Goal: Transaction & Acquisition: Purchase product/service

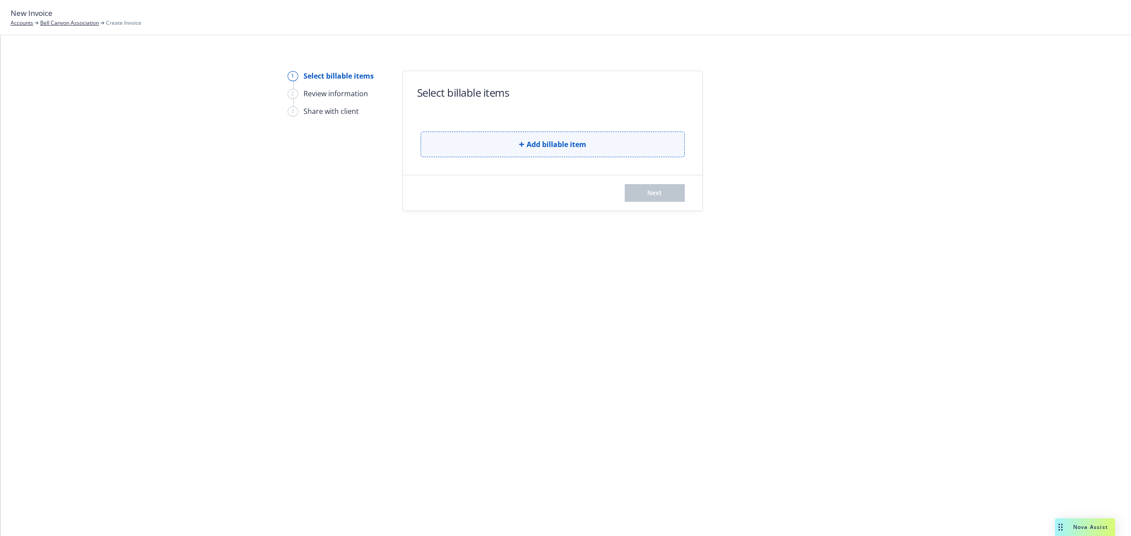
click at [596, 140] on button "Add billable item" at bounding box center [553, 145] width 264 height 26
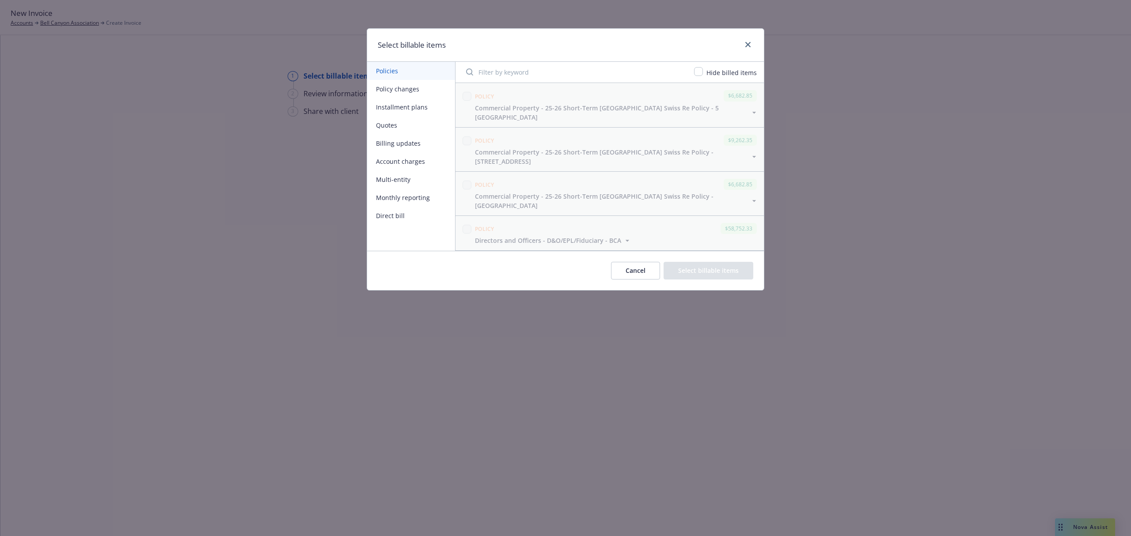
click at [412, 88] on button "Policy changes" at bounding box center [411, 89] width 88 height 18
click at [700, 71] on input "checkbox" at bounding box center [698, 71] width 9 height 9
checkbox input "true"
click at [424, 144] on button "Billing updates" at bounding box center [411, 143] width 88 height 18
click at [426, 105] on button "Installment plans" at bounding box center [411, 107] width 88 height 18
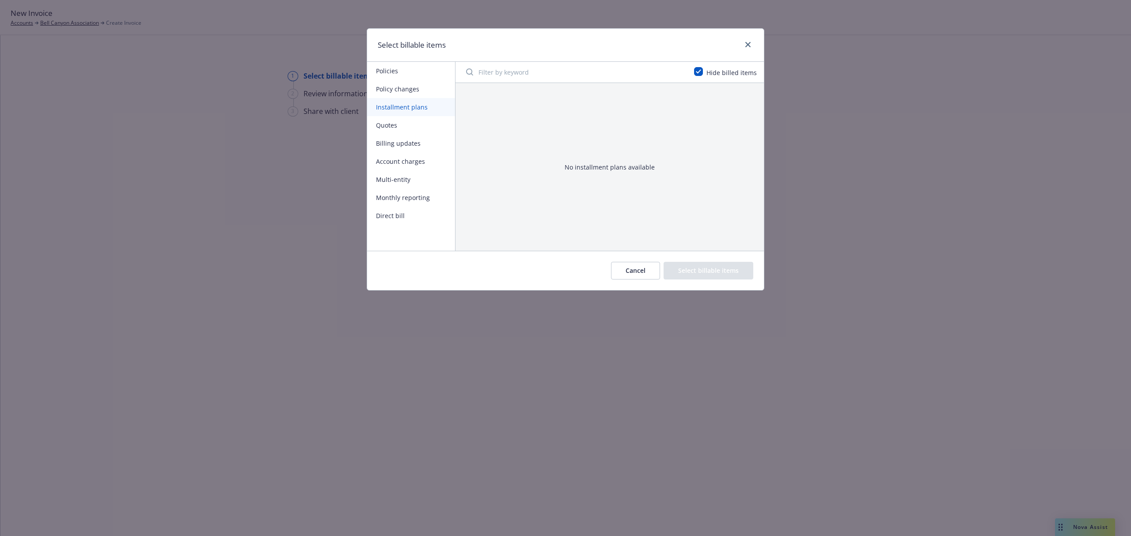
click at [418, 91] on button "Policy changes" at bounding box center [411, 89] width 88 height 18
click at [432, 201] on button "Monthly reporting" at bounding box center [411, 198] width 88 height 18
click at [423, 178] on button "Multi-entity" at bounding box center [411, 180] width 88 height 18
click at [415, 211] on button "Direct bill" at bounding box center [411, 216] width 88 height 18
click at [632, 270] on button "Cancel" at bounding box center [635, 271] width 49 height 18
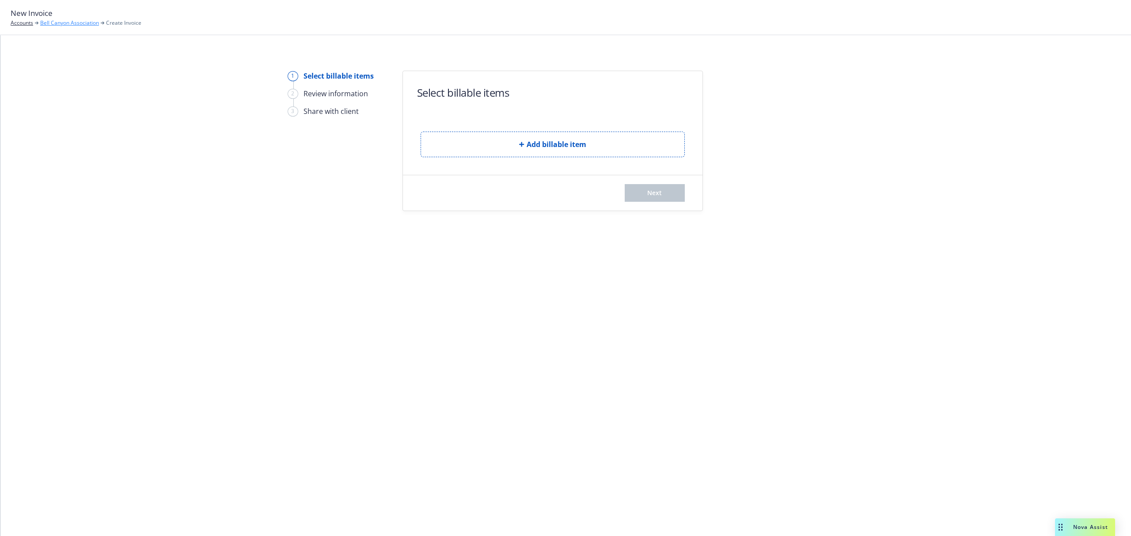
click at [82, 24] on link "Bell Canyon Association" at bounding box center [69, 23] width 59 height 8
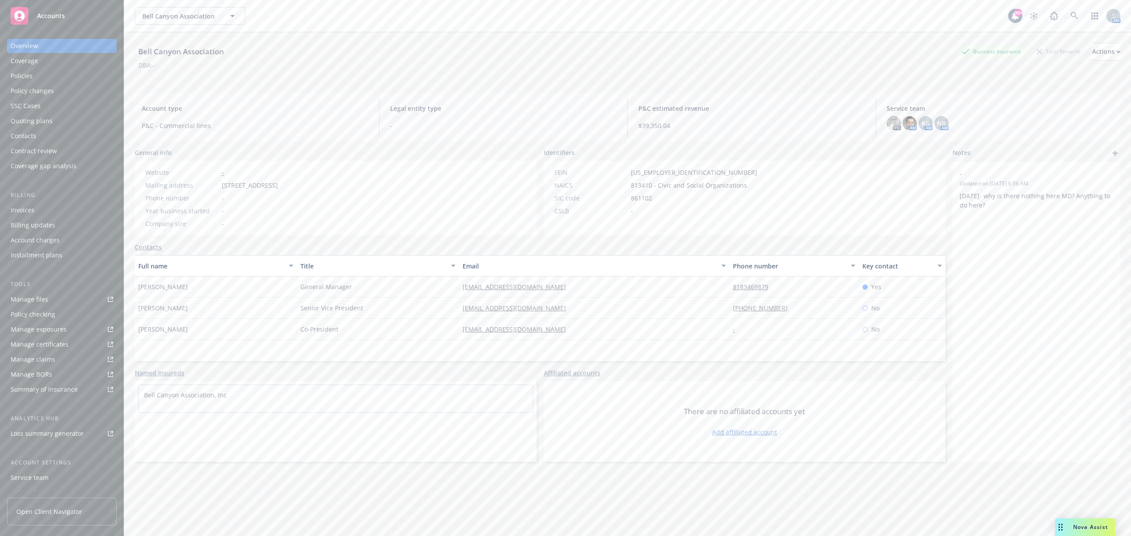
click at [83, 88] on div "Policy changes" at bounding box center [62, 91] width 103 height 14
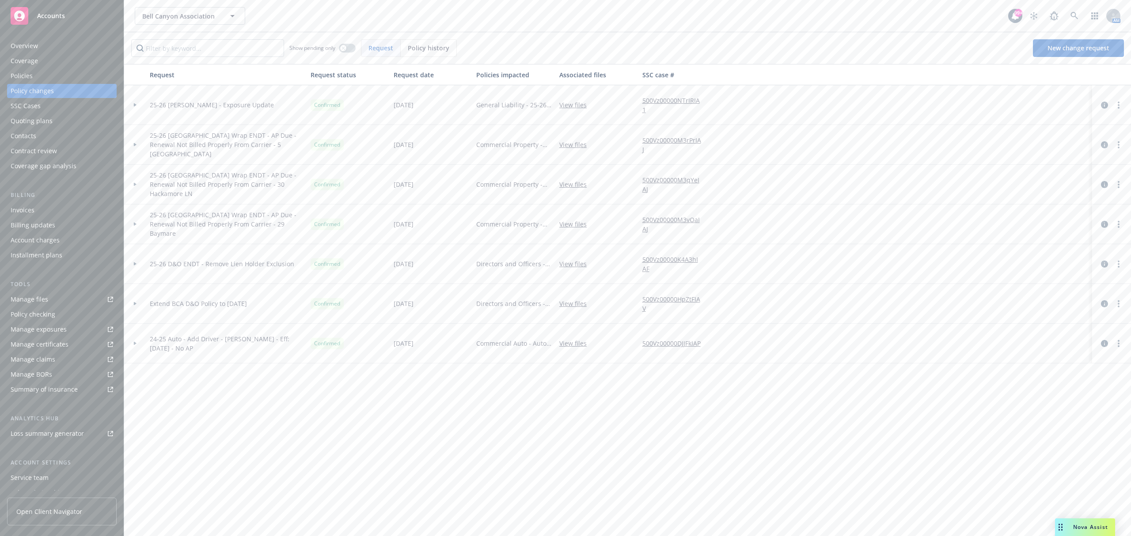
click at [133, 103] on div at bounding box center [135, 104] width 15 height 3
click at [1119, 147] on circle "more" at bounding box center [1119, 148] width 2 height 2
click at [1119, 146] on icon "more" at bounding box center [1119, 144] width 2 height 7
click at [1020, 214] on link "Edit billing info" at bounding box center [1048, 216] width 152 height 18
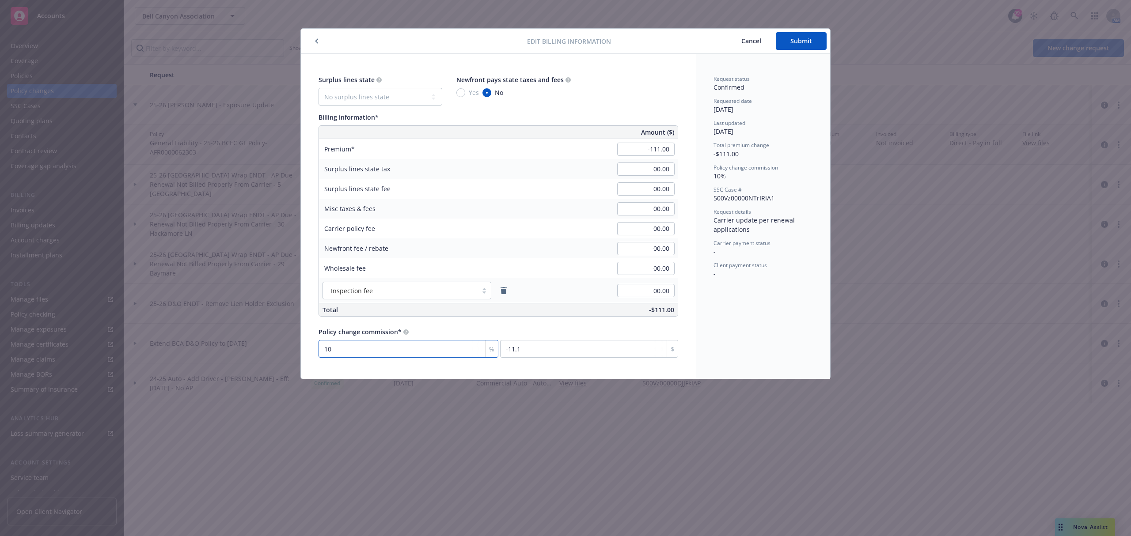
click at [368, 350] on input "10" at bounding box center [409, 349] width 180 height 18
type input "7"
type input "-7.77"
type input "7.5"
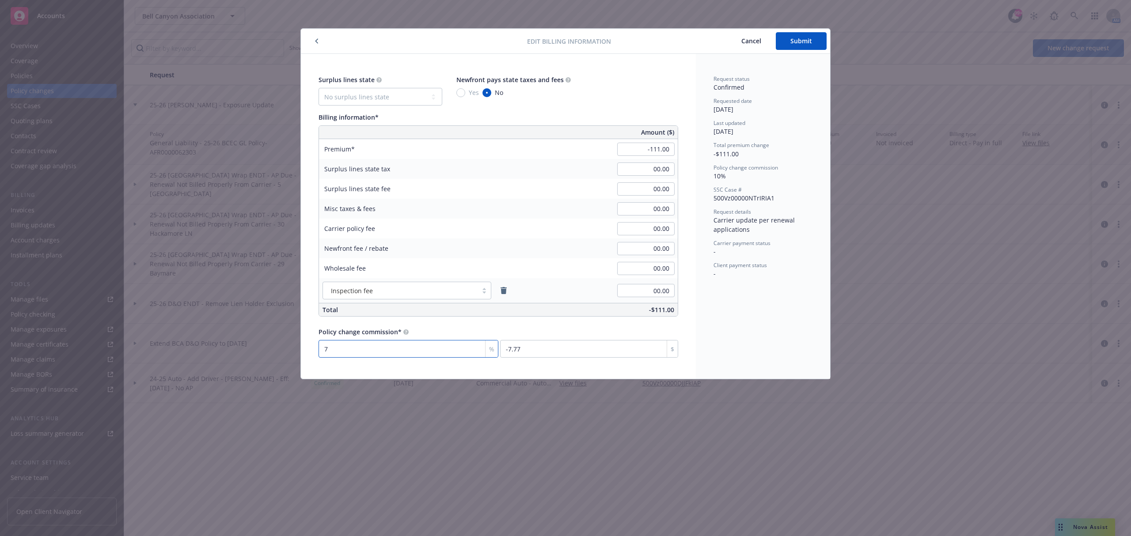
type input "-8.33"
type input "7.5"
click at [439, 326] on div "Surplus lines state No surplus lines state Alaska Alabama Arkansas Arizona Cali…" at bounding box center [499, 216] width 360 height 283
click at [793, 42] on span "Submit" at bounding box center [801, 41] width 22 height 8
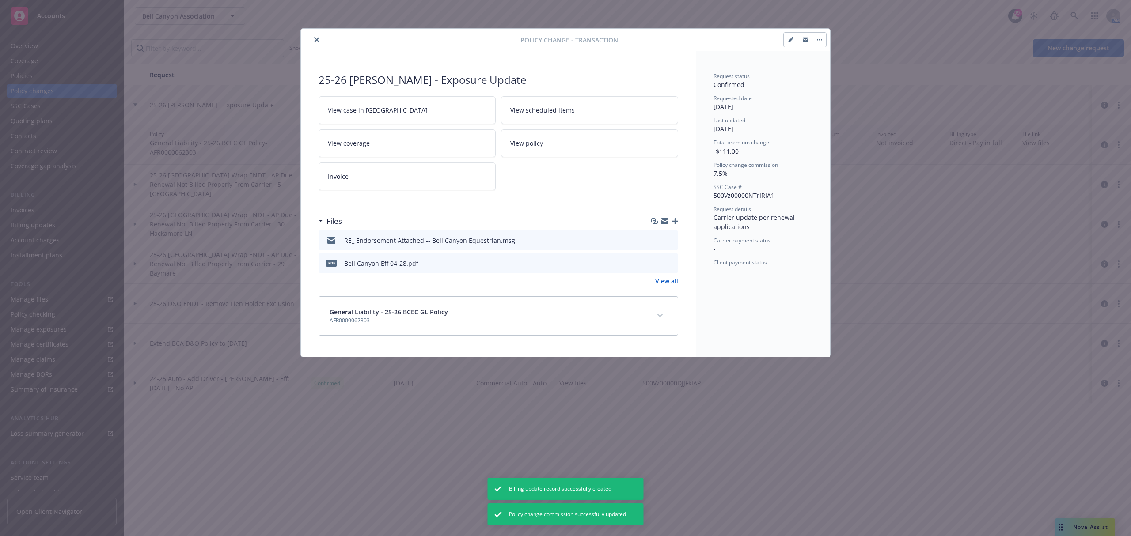
click at [408, 177] on link "Invoice" at bounding box center [407, 177] width 177 height 28
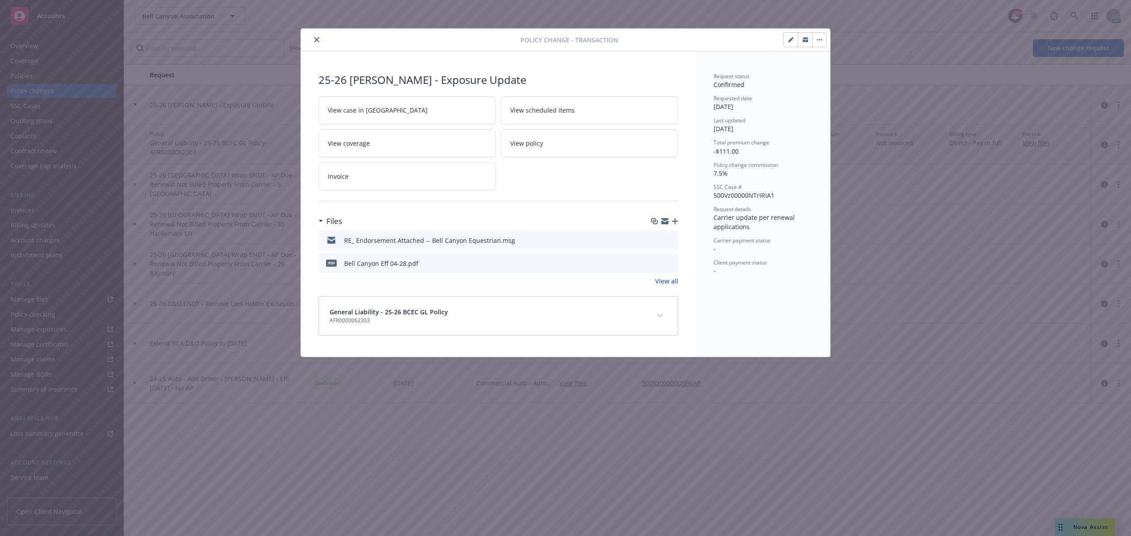
click at [395, 116] on link "View case in SSC" at bounding box center [407, 110] width 177 height 28
click at [314, 40] on icon "close" at bounding box center [316, 39] width 5 height 5
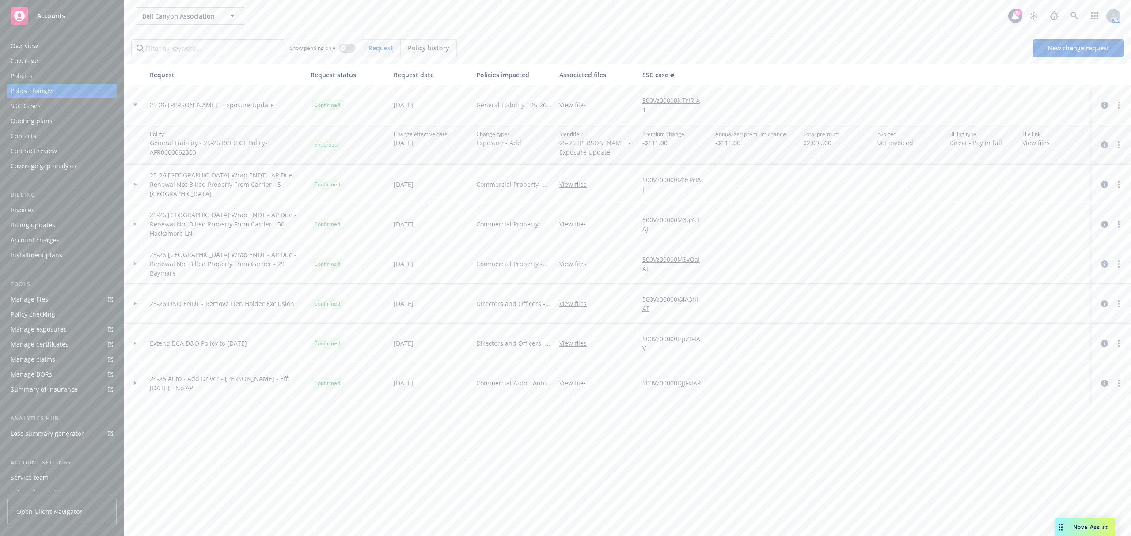
click at [1106, 147] on icon "circleInformation" at bounding box center [1104, 144] width 7 height 7
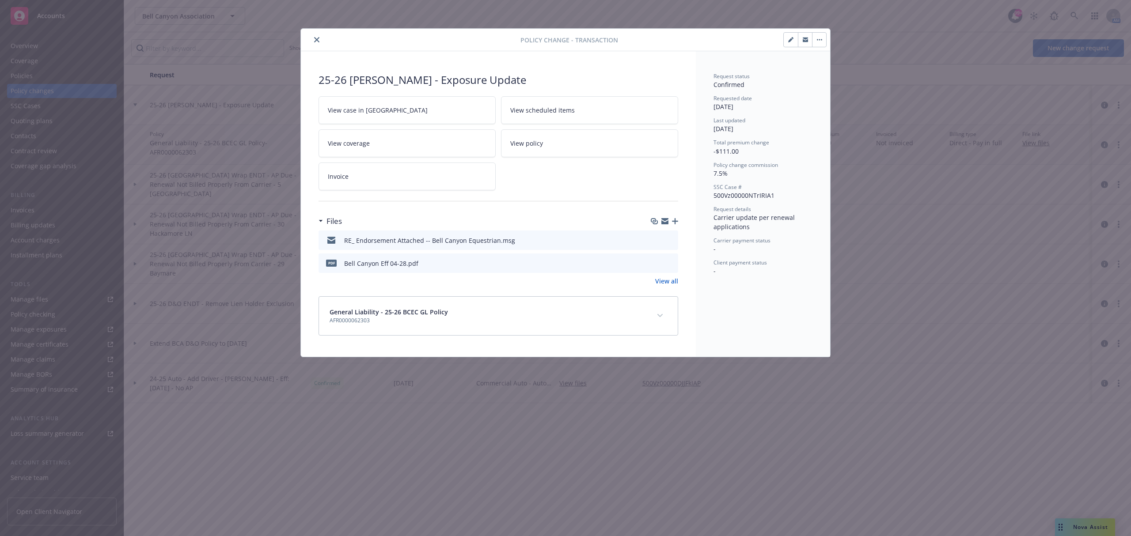
click at [316, 42] on icon "close" at bounding box center [316, 39] width 5 height 5
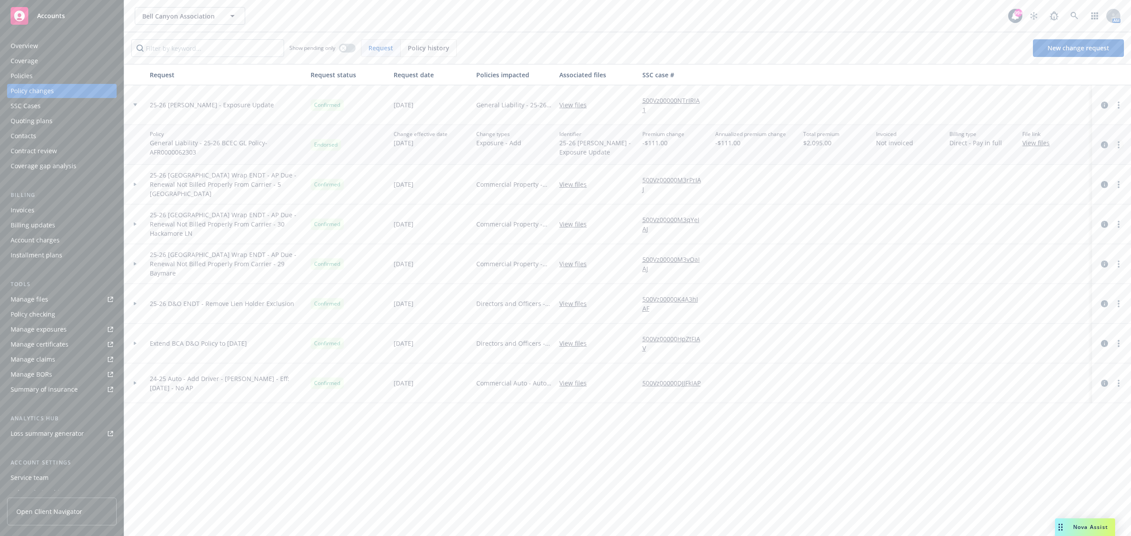
click at [1119, 145] on circle "more" at bounding box center [1119, 145] width 2 height 2
click at [1060, 214] on link "Edit billing info" at bounding box center [1048, 216] width 152 height 18
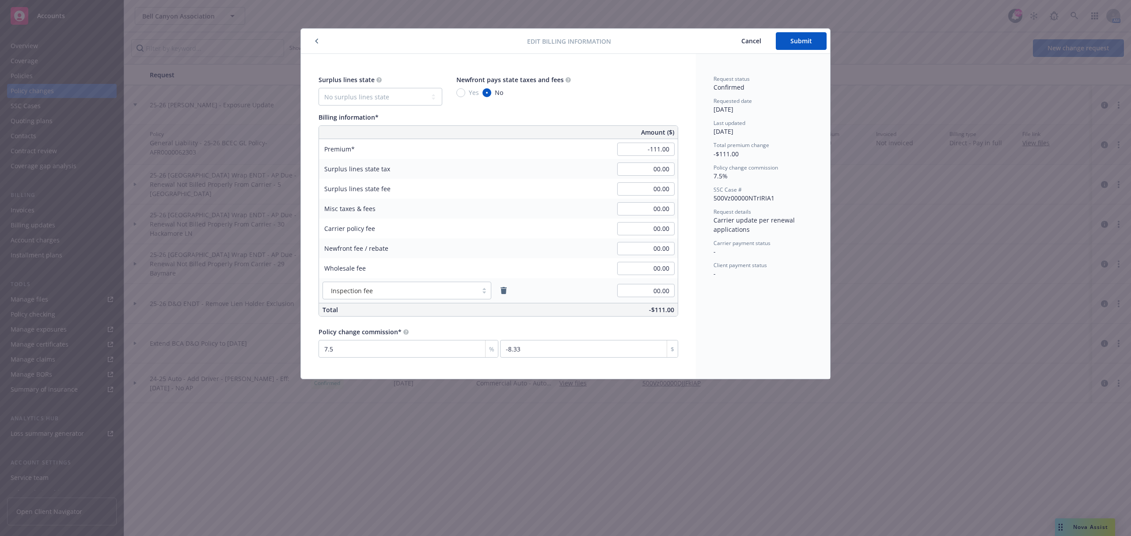
click at [317, 43] on icon "button" at bounding box center [317, 40] width 4 height 5
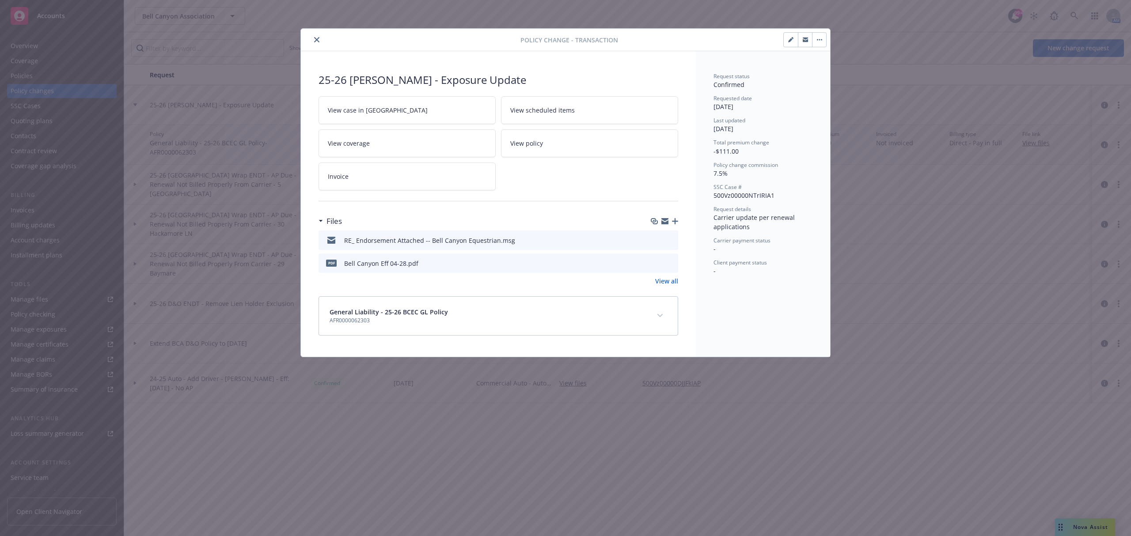
click at [317, 41] on icon "close" at bounding box center [316, 39] width 5 height 5
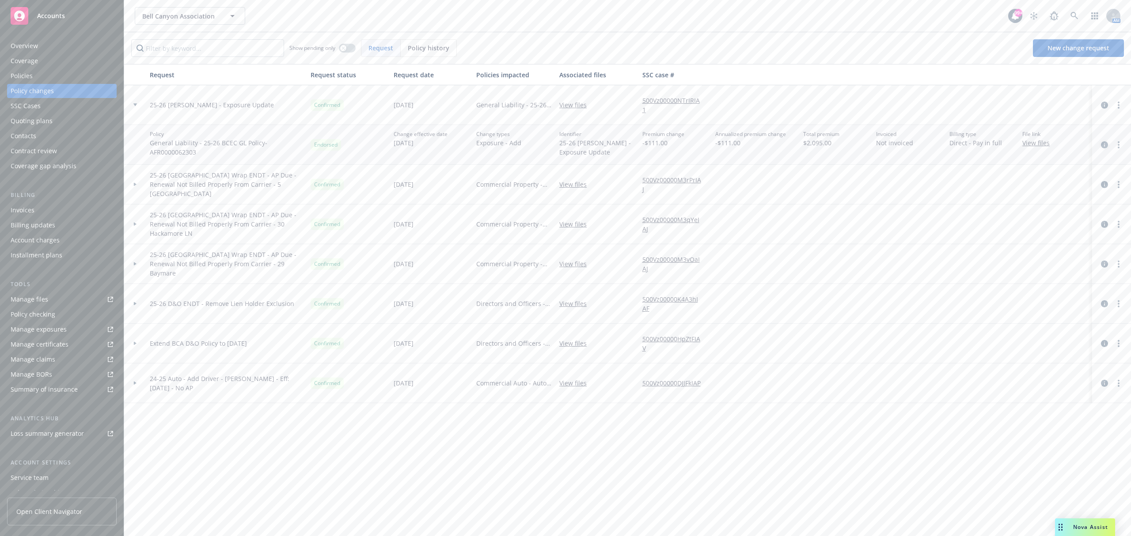
click at [1104, 144] on icon "circleInformation" at bounding box center [1104, 144] width 7 height 7
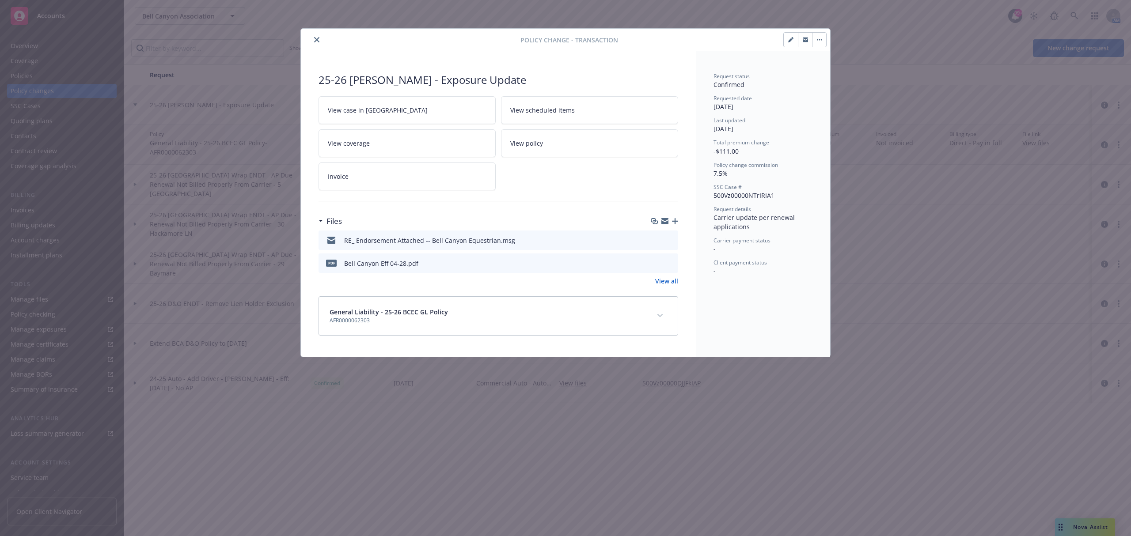
click at [320, 38] on button "close" at bounding box center [316, 39] width 11 height 11
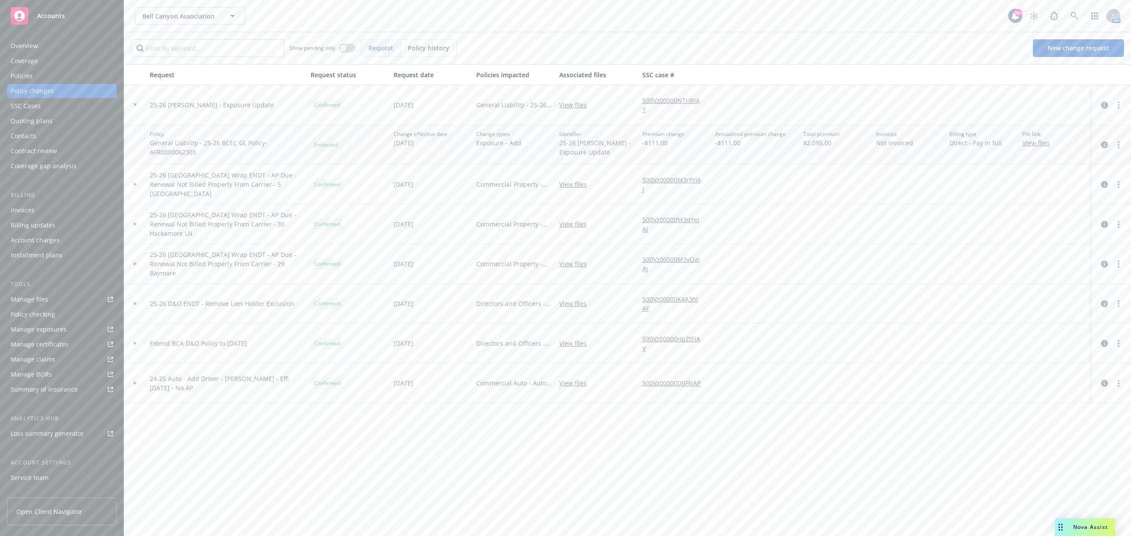
click at [58, 76] on div "Policies" at bounding box center [62, 76] width 103 height 14
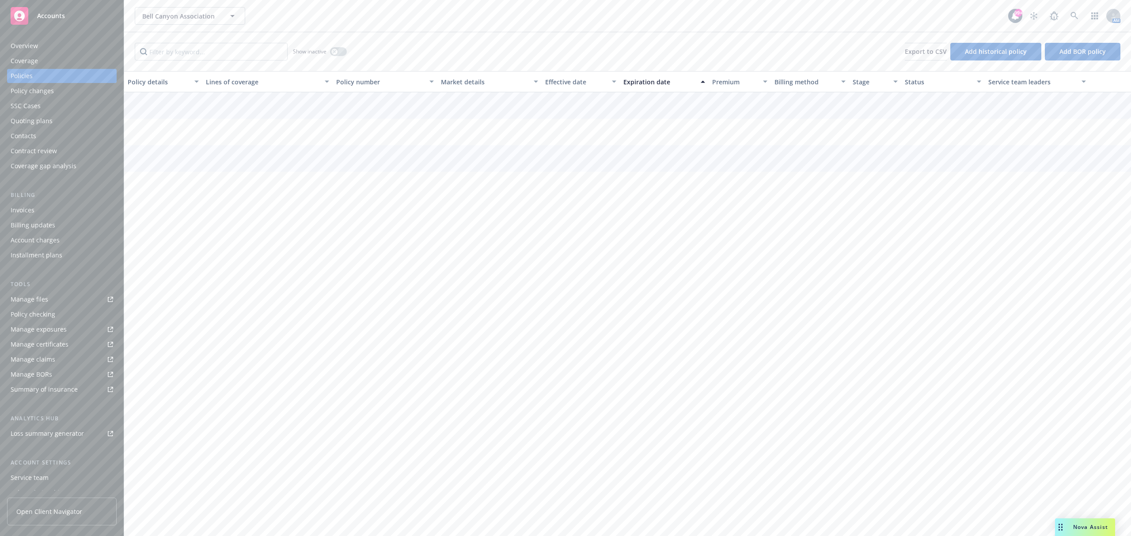
click at [41, 90] on div "Policy changes" at bounding box center [32, 91] width 43 height 14
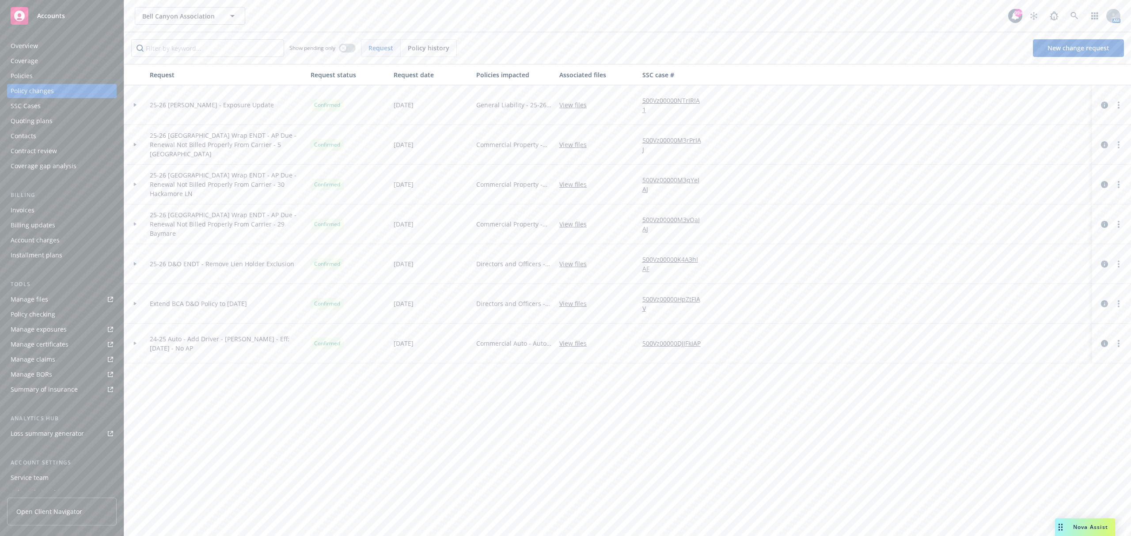
click at [133, 105] on icon at bounding box center [135, 104] width 4 height 3
click at [1107, 144] on icon "circleInformation" at bounding box center [1104, 144] width 7 height 7
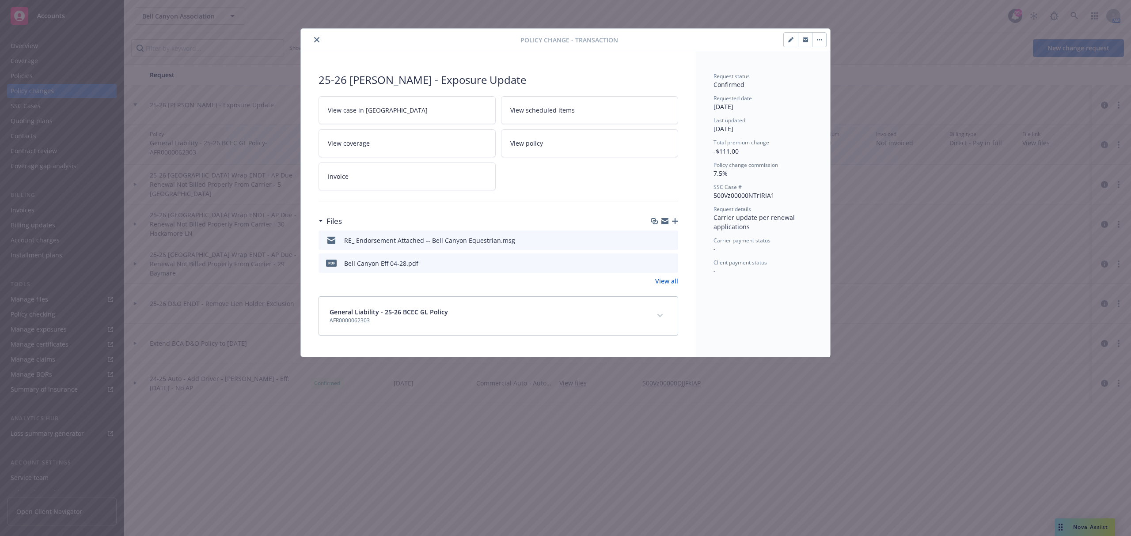
click at [320, 39] on button "close" at bounding box center [316, 39] width 11 height 11
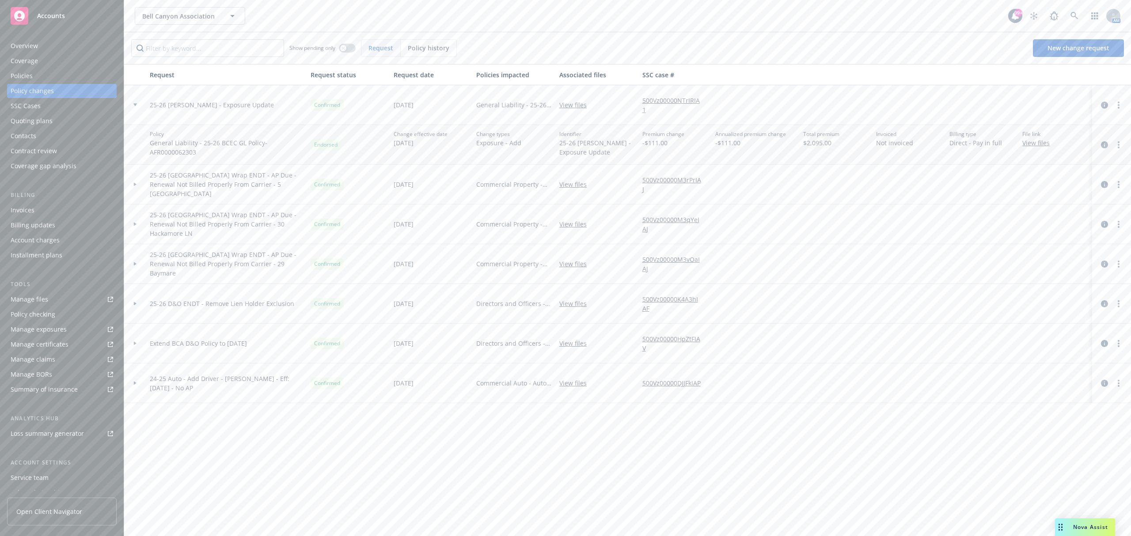
click at [679, 98] on link "500Vz00000NTrIRIA1" at bounding box center [675, 105] width 66 height 19
click at [137, 103] on div at bounding box center [135, 104] width 15 height 3
click at [134, 103] on div at bounding box center [135, 105] width 22 height 40
click at [78, 225] on div "Billing updates" at bounding box center [62, 225] width 103 height 14
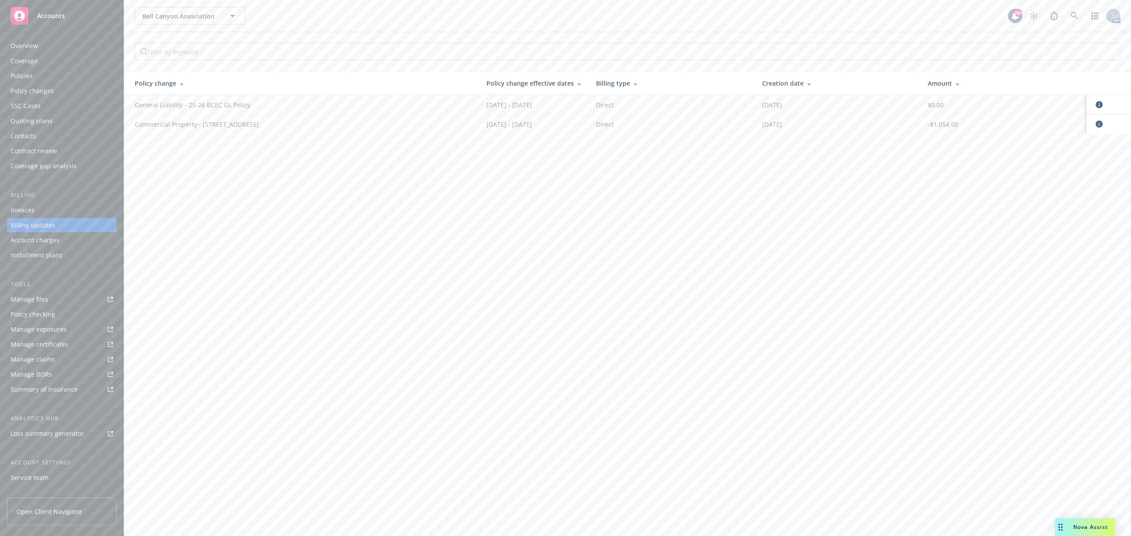
click at [78, 205] on div "Invoices" at bounding box center [62, 210] width 103 height 14
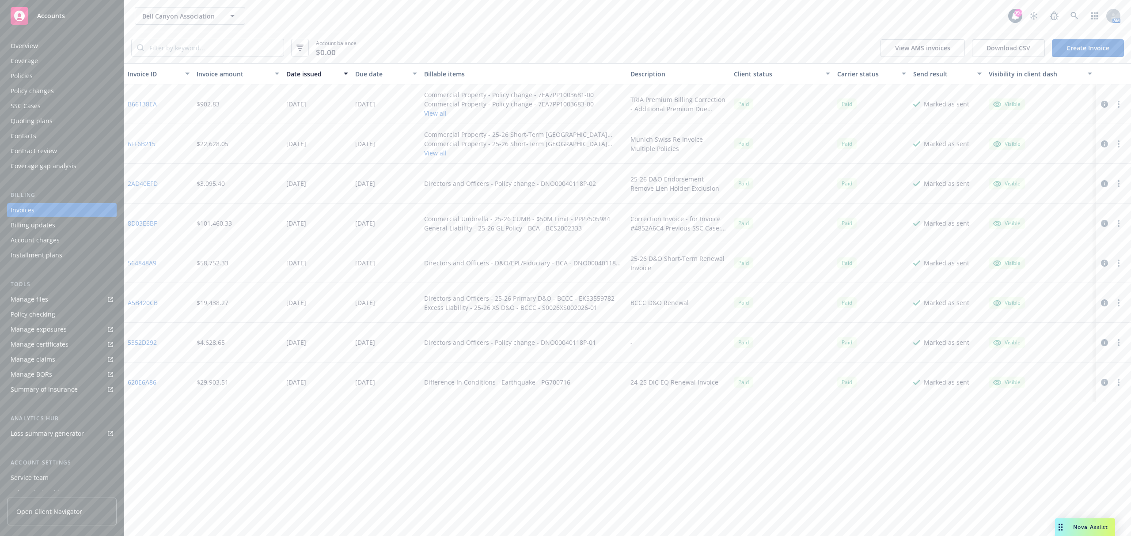
click at [1073, 53] on link "Create Invoice" at bounding box center [1088, 48] width 72 height 18
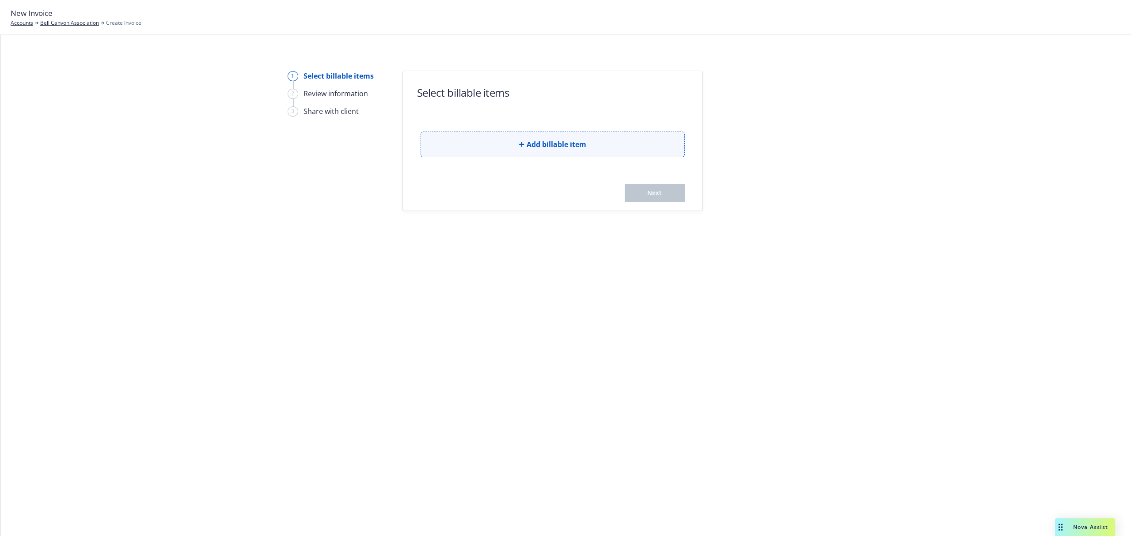
click at [462, 146] on button "Add billable item" at bounding box center [553, 145] width 264 height 26
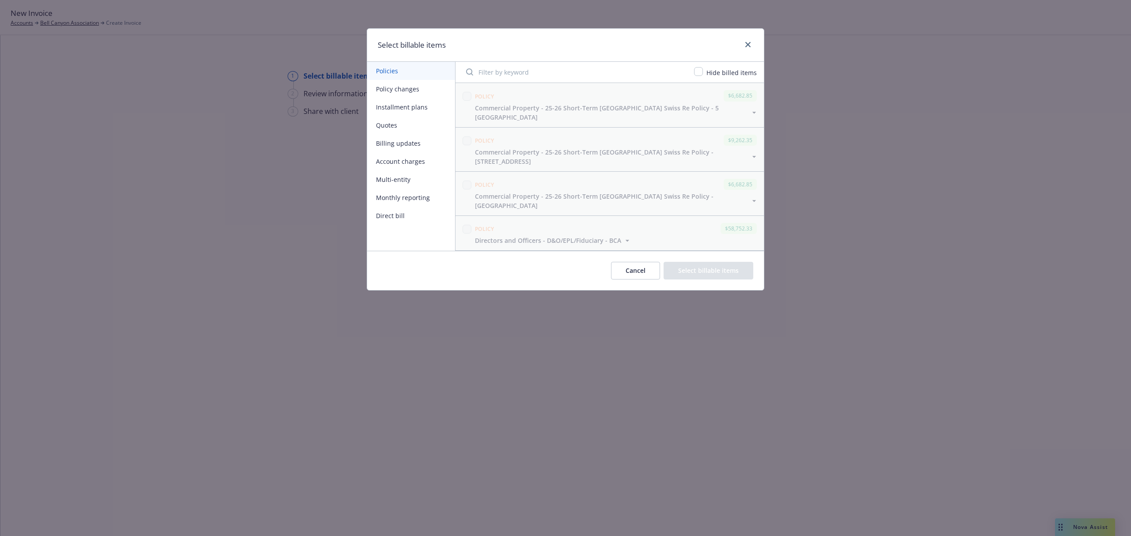
click at [418, 87] on button "Policy changes" at bounding box center [411, 89] width 88 height 18
click at [430, 108] on button "Installment plans" at bounding box center [411, 107] width 88 height 18
click at [423, 121] on button "Quotes" at bounding box center [411, 125] width 88 height 18
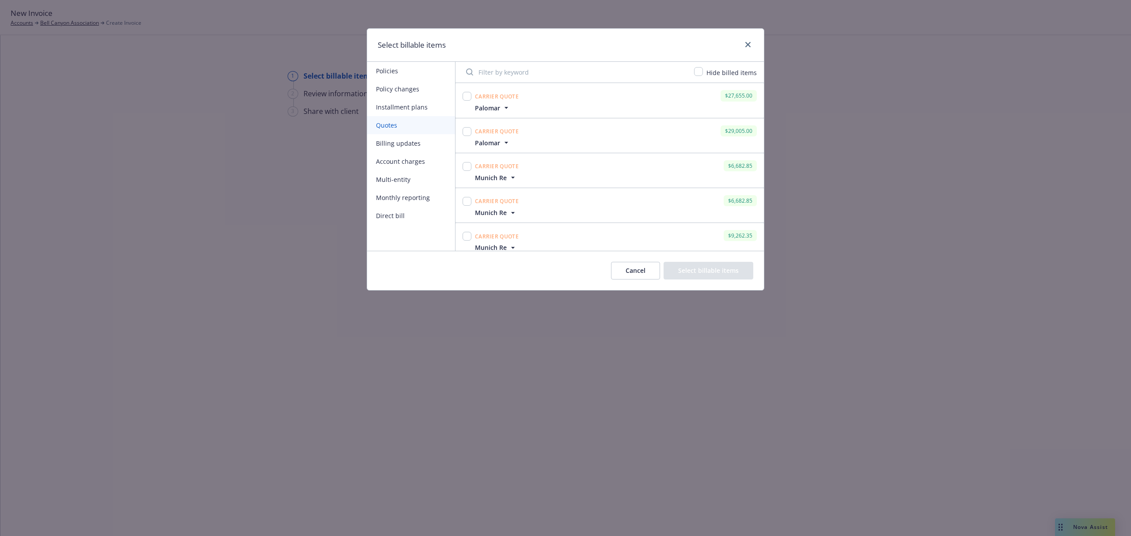
click at [420, 145] on button "Billing updates" at bounding box center [411, 143] width 88 height 18
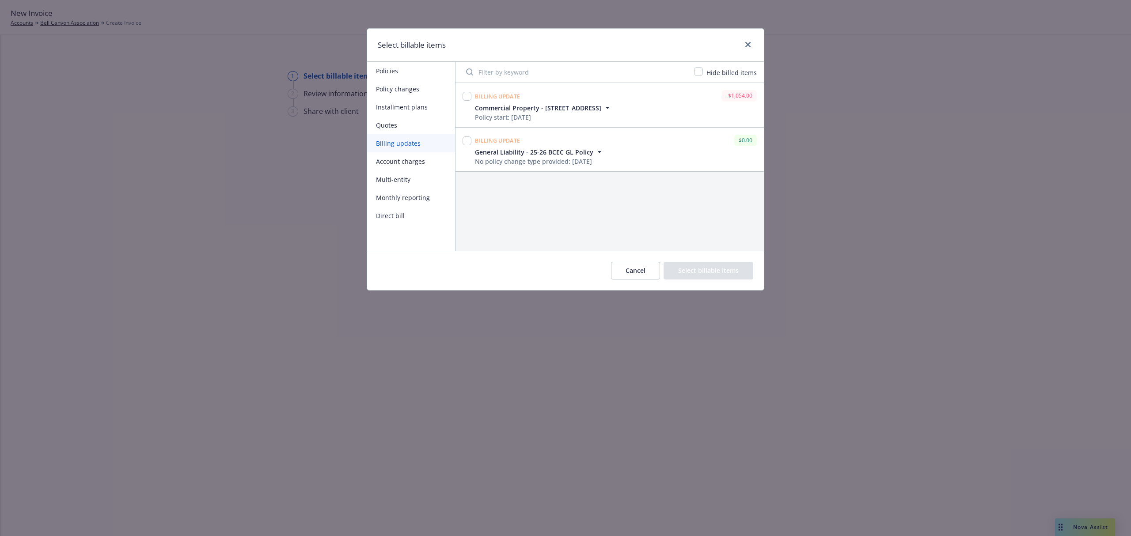
click at [428, 165] on button "Account charges" at bounding box center [411, 161] width 88 height 18
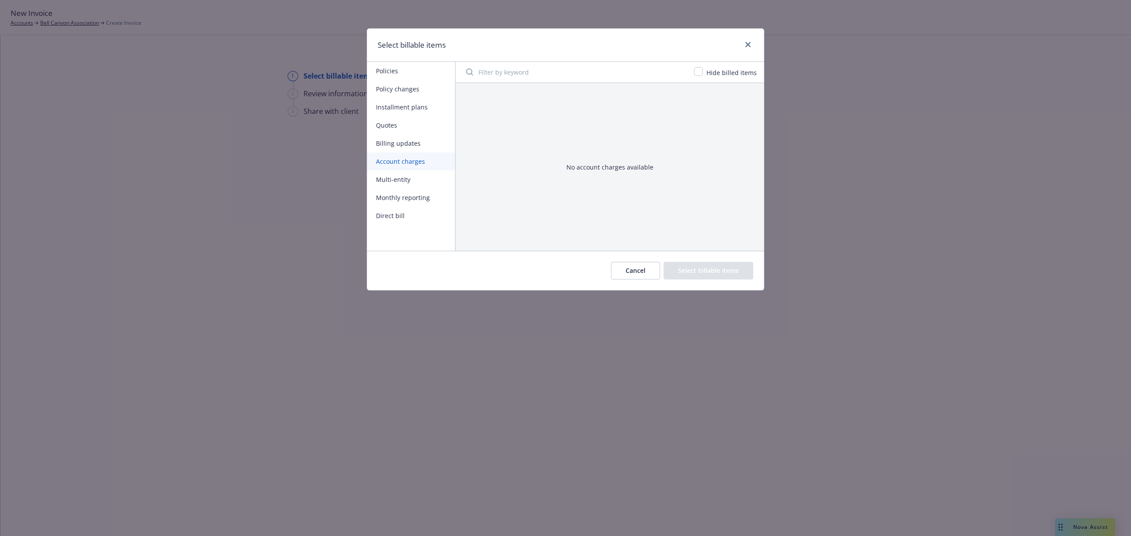
click at [427, 176] on button "Multi-entity" at bounding box center [411, 180] width 88 height 18
click at [425, 195] on button "Monthly reporting" at bounding box center [411, 198] width 88 height 18
click at [426, 213] on button "Direct bill" at bounding box center [411, 216] width 88 height 18
click at [751, 42] on link "close" at bounding box center [748, 44] width 11 height 11
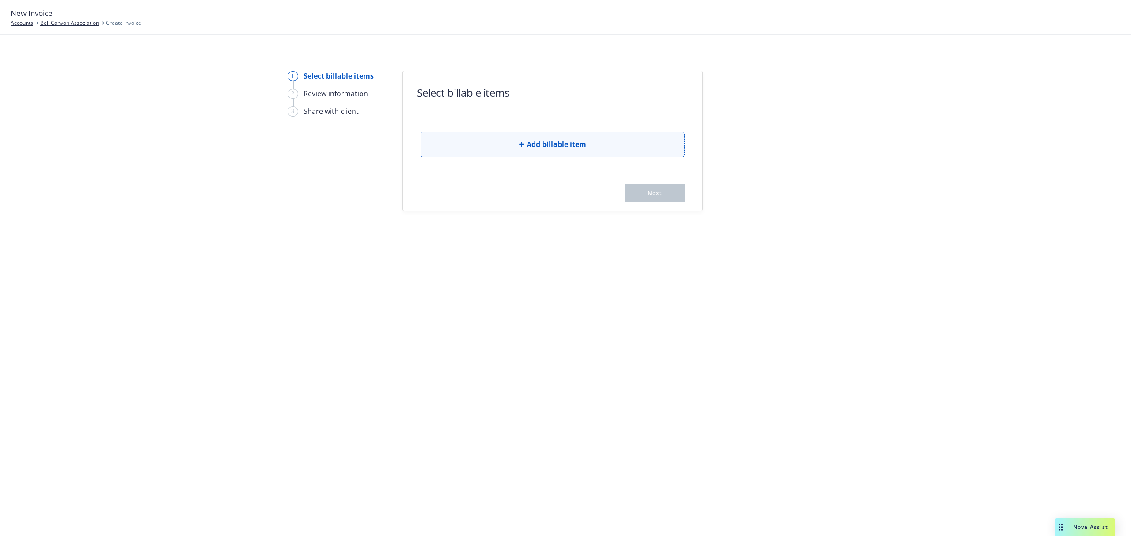
click at [460, 149] on button "Add billable item" at bounding box center [553, 145] width 264 height 26
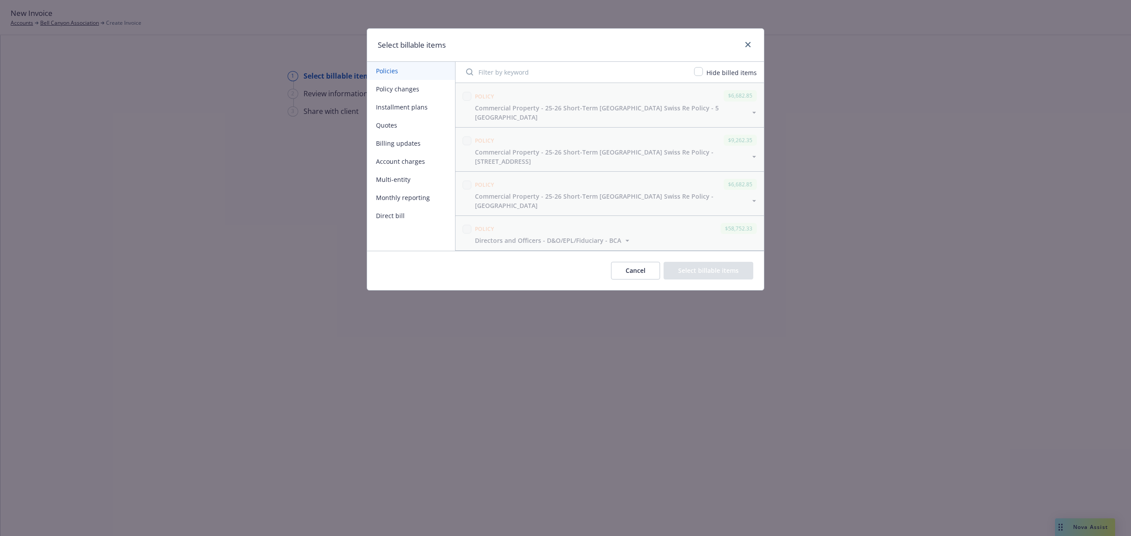
click at [425, 145] on button "Billing updates" at bounding box center [411, 143] width 88 height 18
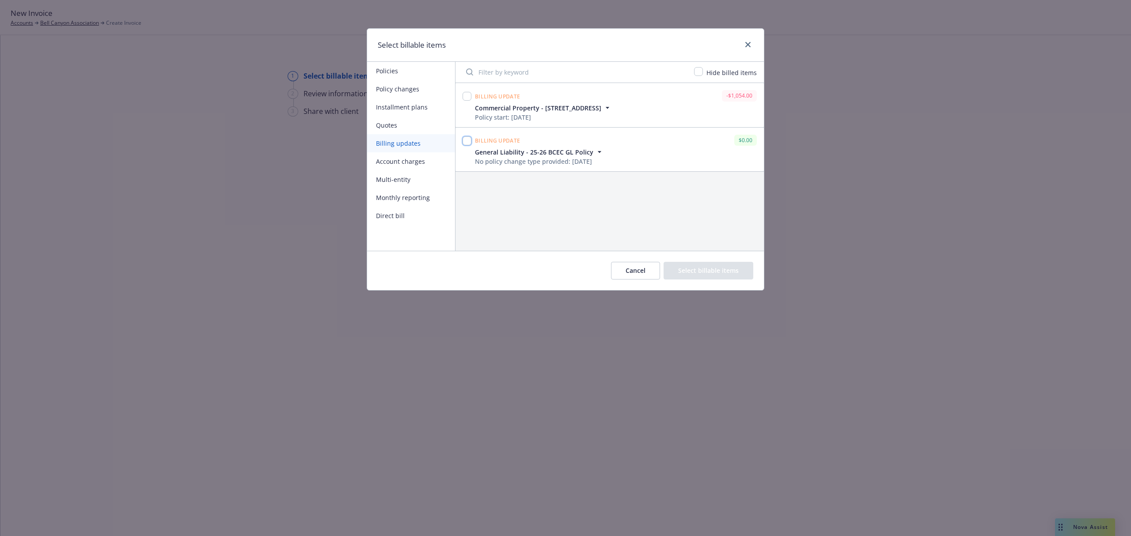
click at [467, 142] on input "checkbox" at bounding box center [467, 141] width 9 height 9
checkbox input "true"
click at [690, 270] on button "Select billable items" at bounding box center [709, 271] width 90 height 18
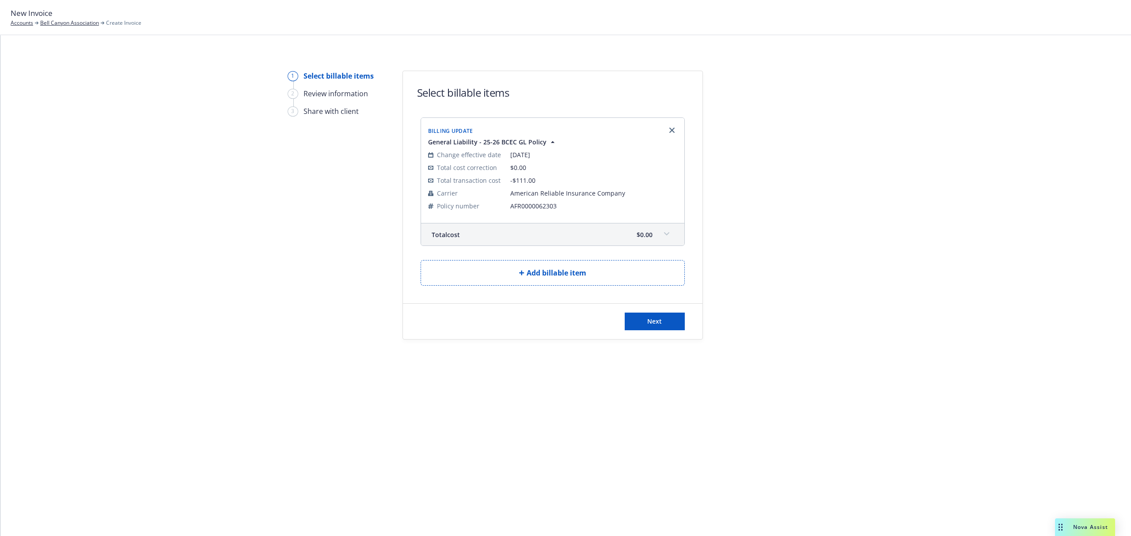
click at [665, 235] on icon at bounding box center [666, 234] width 5 height 4
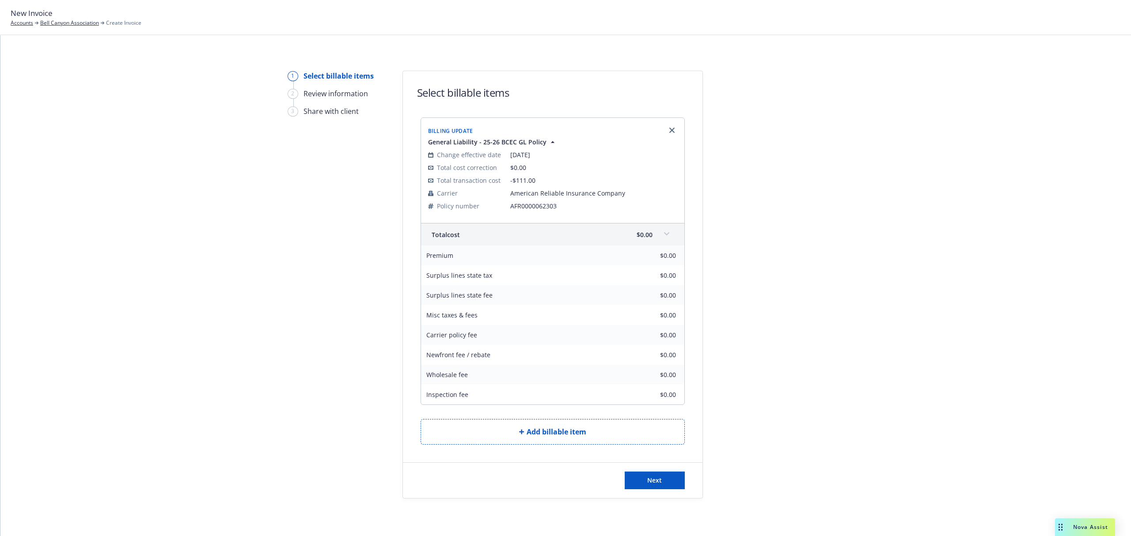
click at [662, 237] on span at bounding box center [667, 234] width 14 height 14
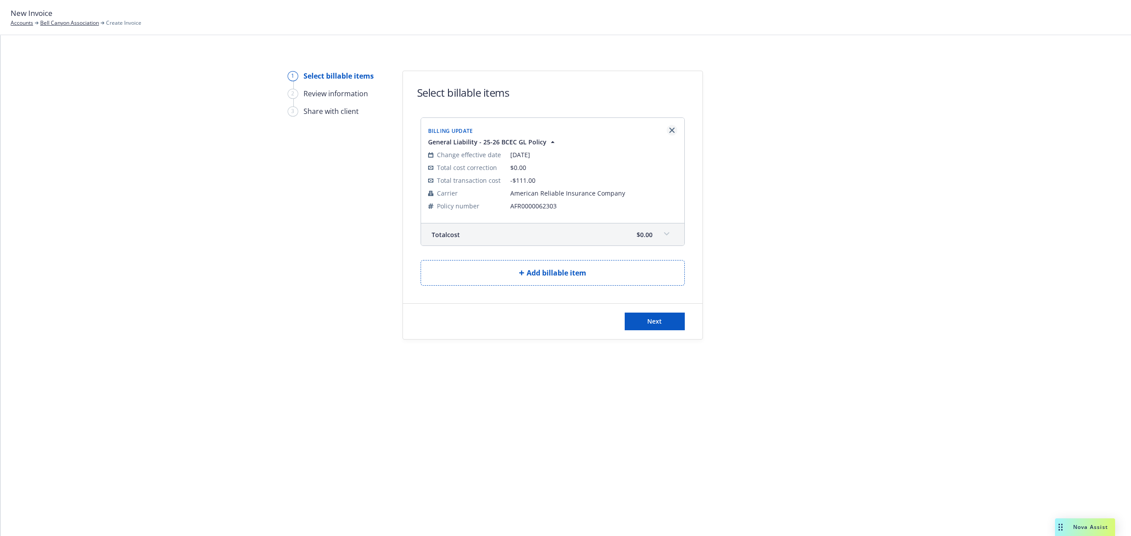
click at [669, 131] on icon "Remove browser" at bounding box center [671, 130] width 5 height 5
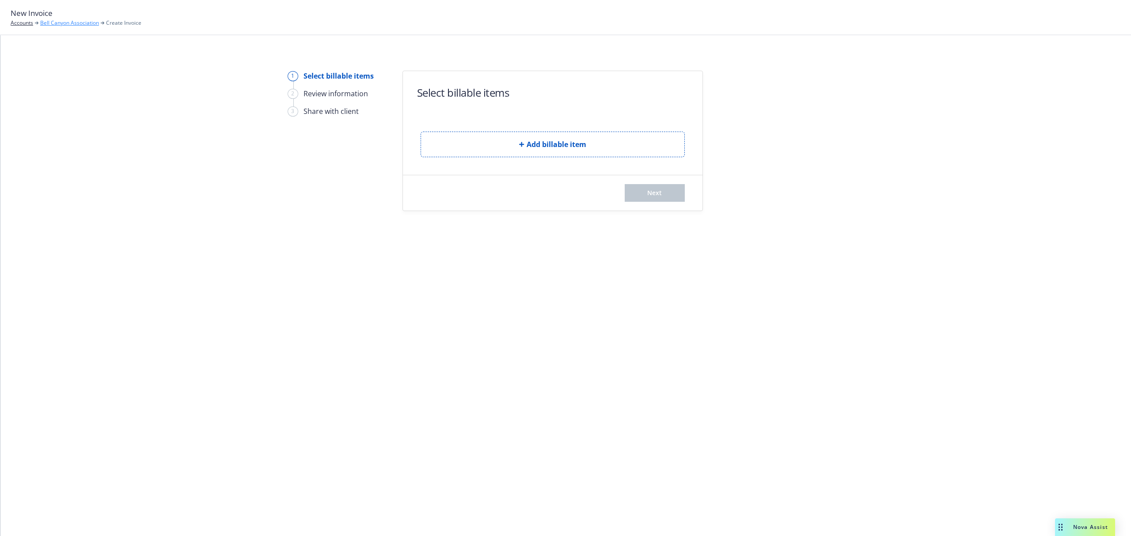
click at [64, 22] on link "Bell Canyon Association" at bounding box center [69, 23] width 59 height 8
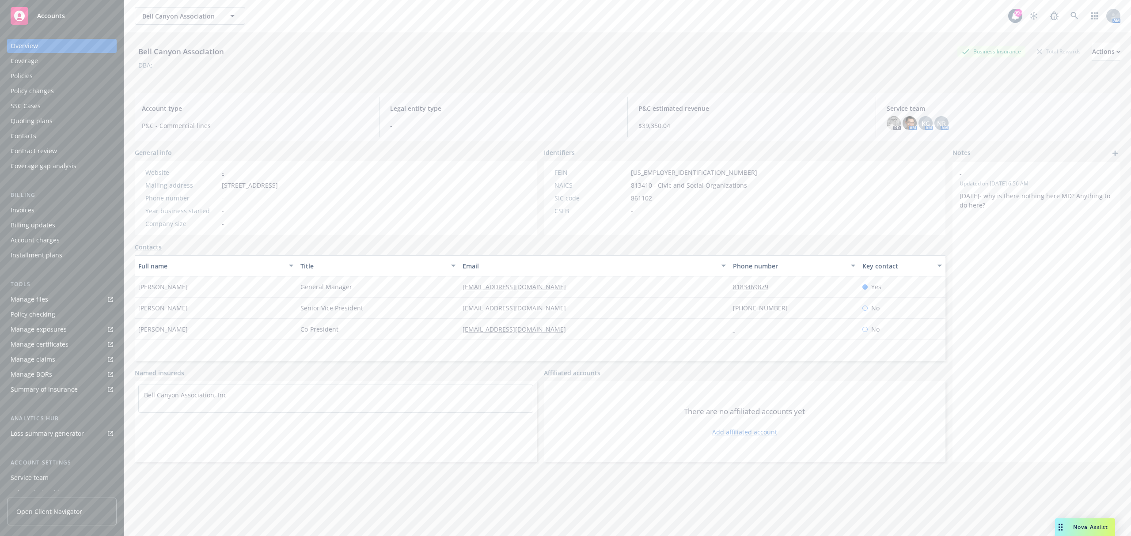
click at [69, 212] on div "Invoices" at bounding box center [62, 210] width 103 height 14
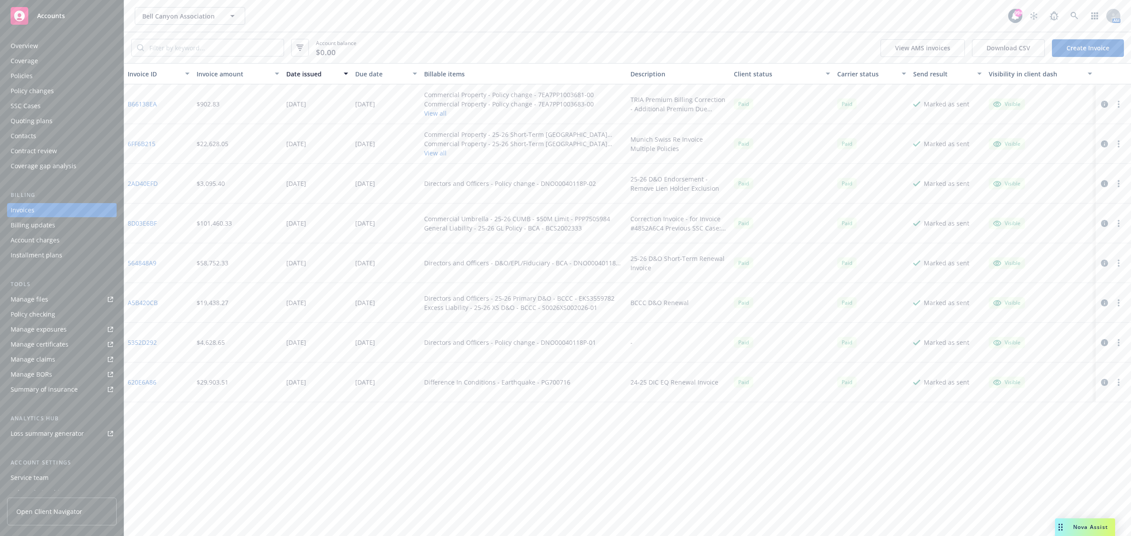
click at [1100, 48] on link "Create Invoice" at bounding box center [1088, 48] width 72 height 18
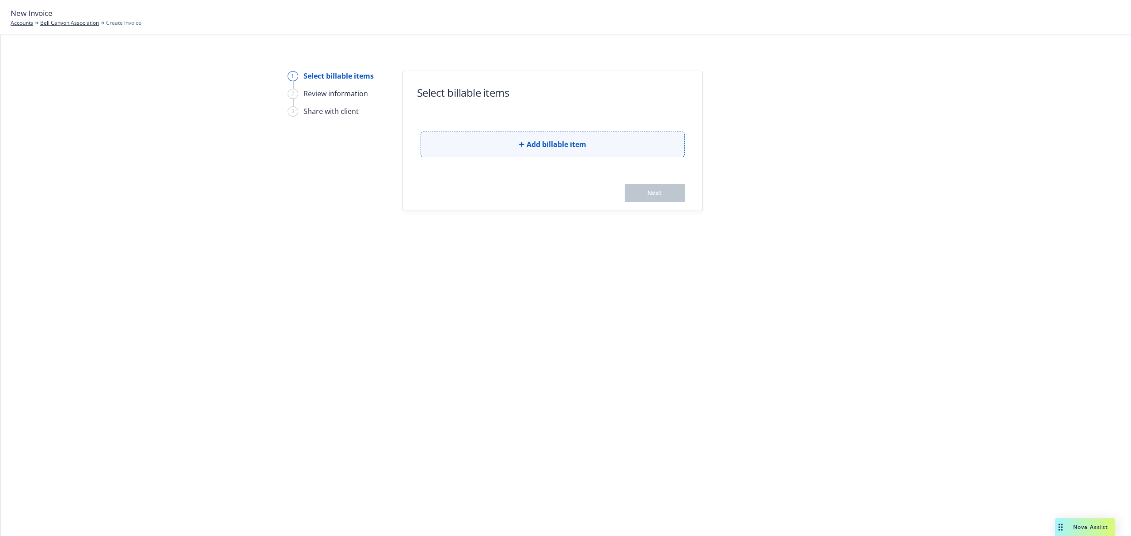
click at [470, 148] on button "Add billable item" at bounding box center [553, 145] width 264 height 26
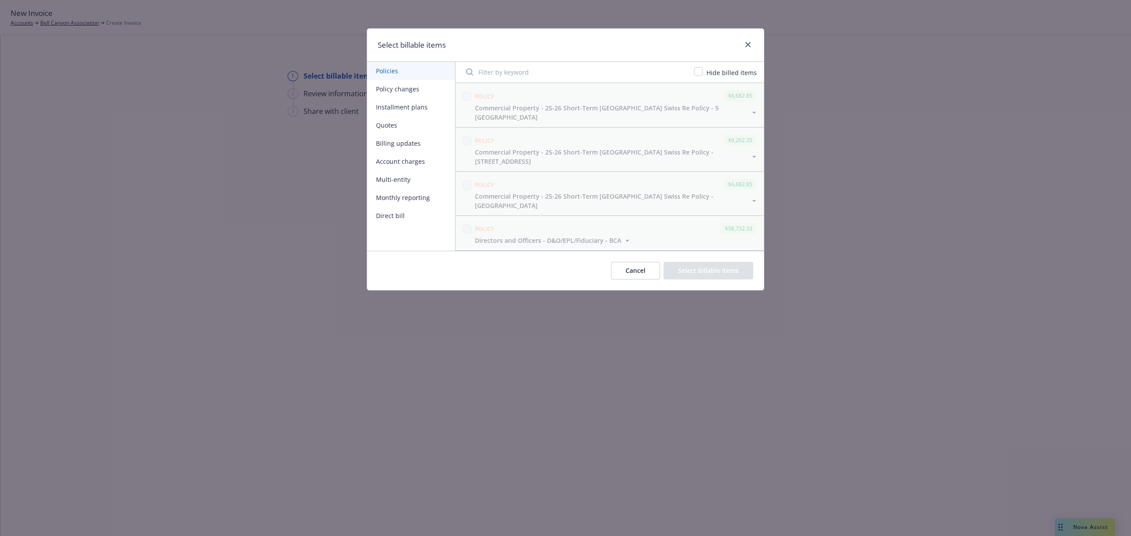
click at [409, 141] on button "Billing updates" at bounding box center [411, 143] width 88 height 18
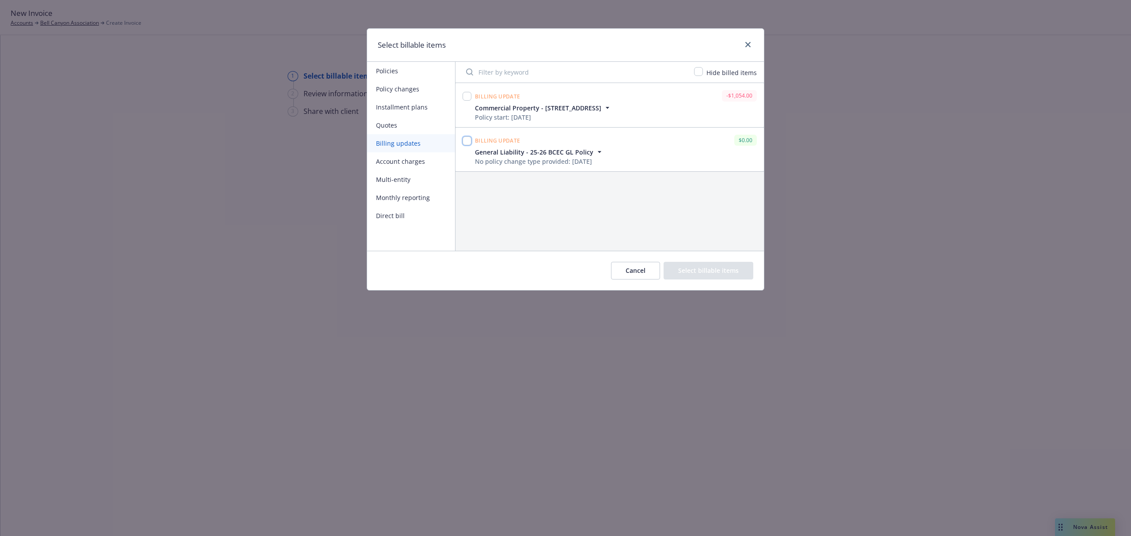
click at [467, 141] on input "checkbox" at bounding box center [467, 141] width 9 height 9
checkbox input "true"
click at [704, 271] on button "Select billable items" at bounding box center [709, 271] width 90 height 18
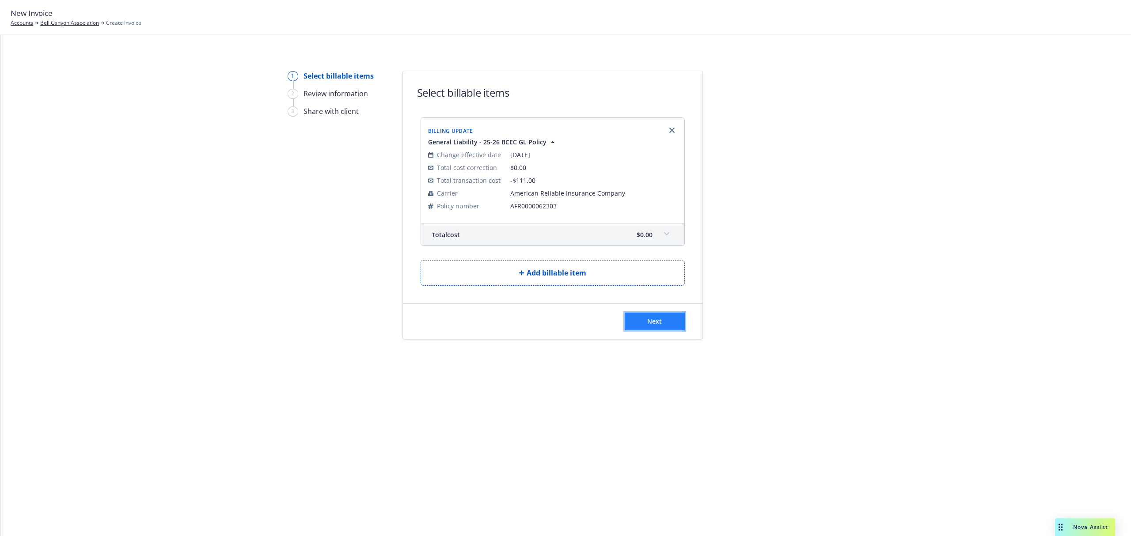
click at [649, 323] on span "Next" at bounding box center [654, 321] width 15 height 8
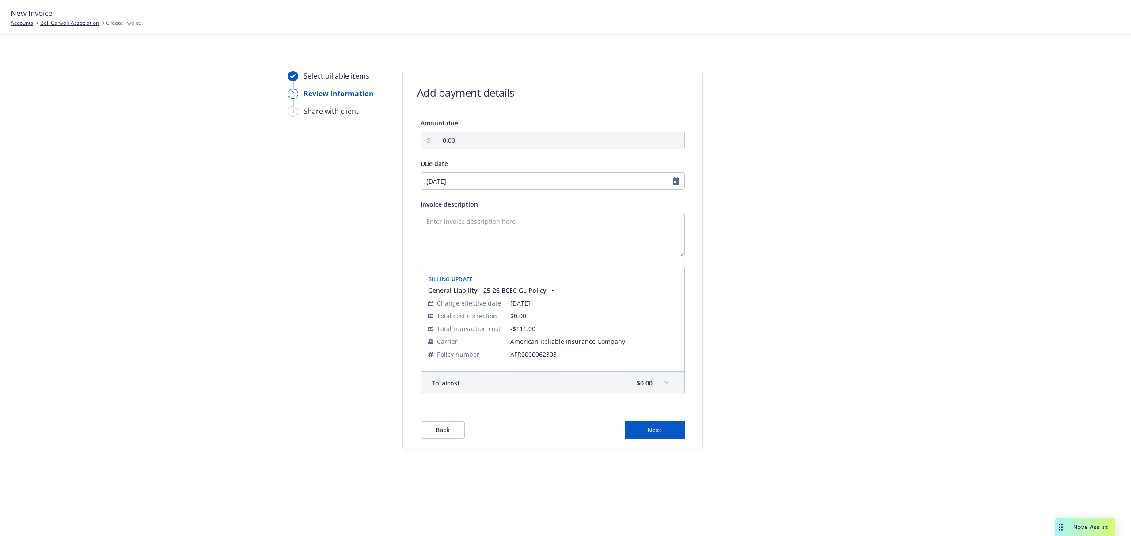
click at [667, 386] on span at bounding box center [667, 383] width 14 height 14
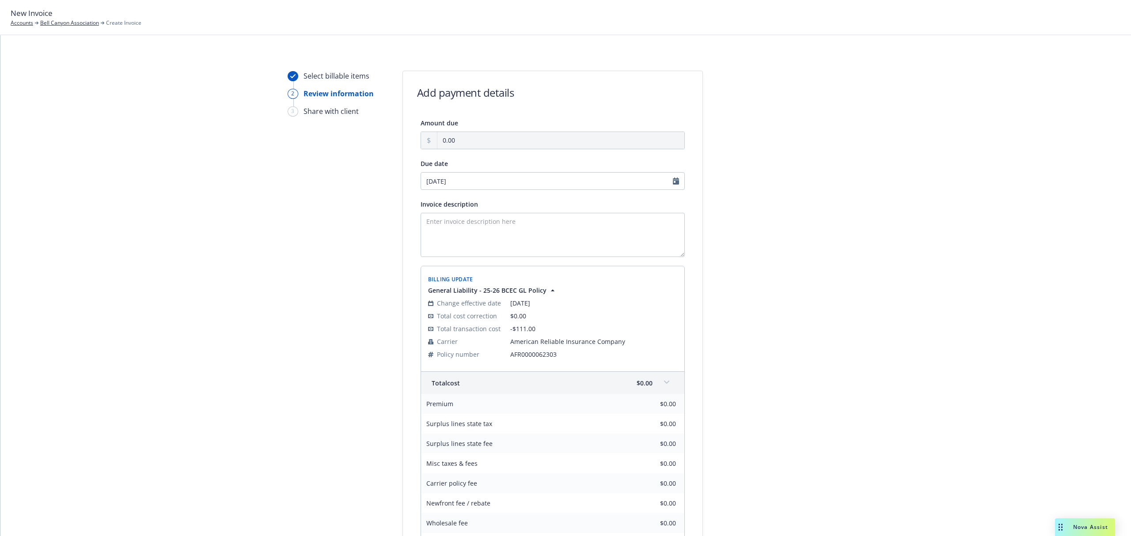
click at [665, 383] on icon at bounding box center [666, 383] width 5 height 4
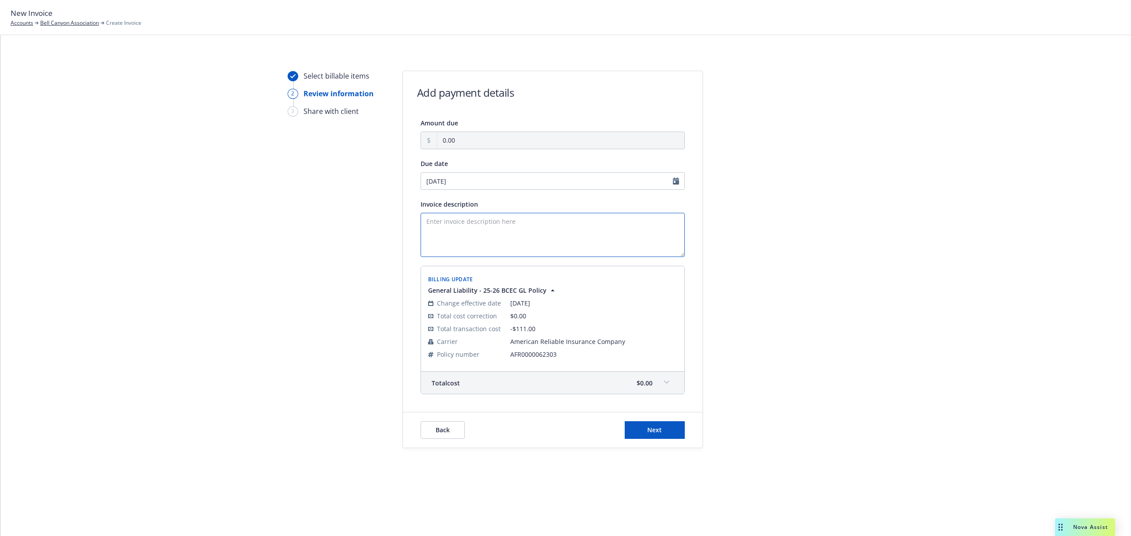
click at [489, 230] on textarea "Invoice description" at bounding box center [553, 235] width 264 height 44
type textarea "Update Commission from 10% to 7.5%"
click at [638, 425] on button "Next" at bounding box center [655, 431] width 60 height 18
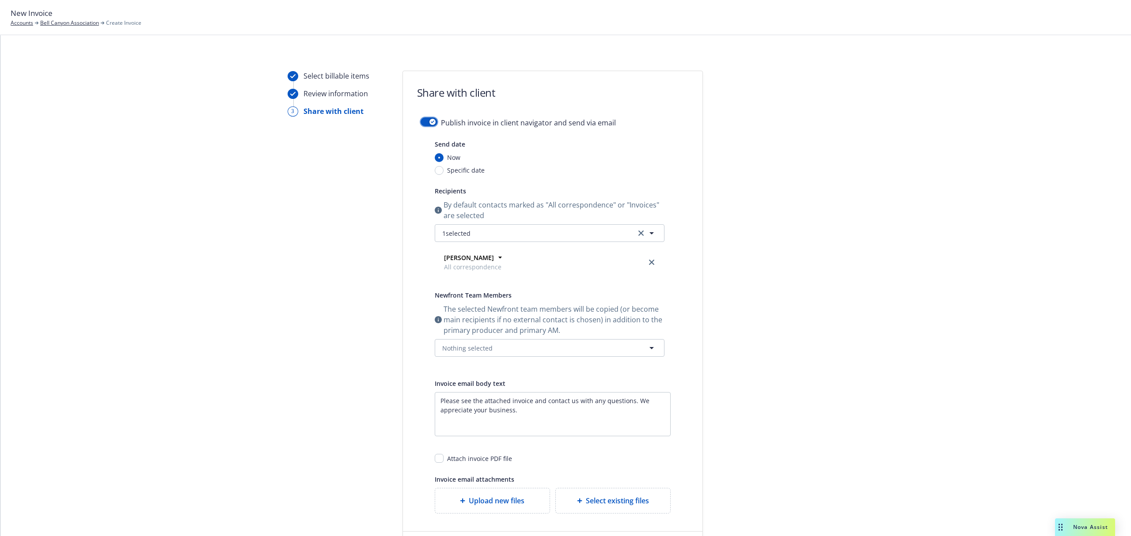
click at [423, 122] on button "button" at bounding box center [429, 122] width 17 height 9
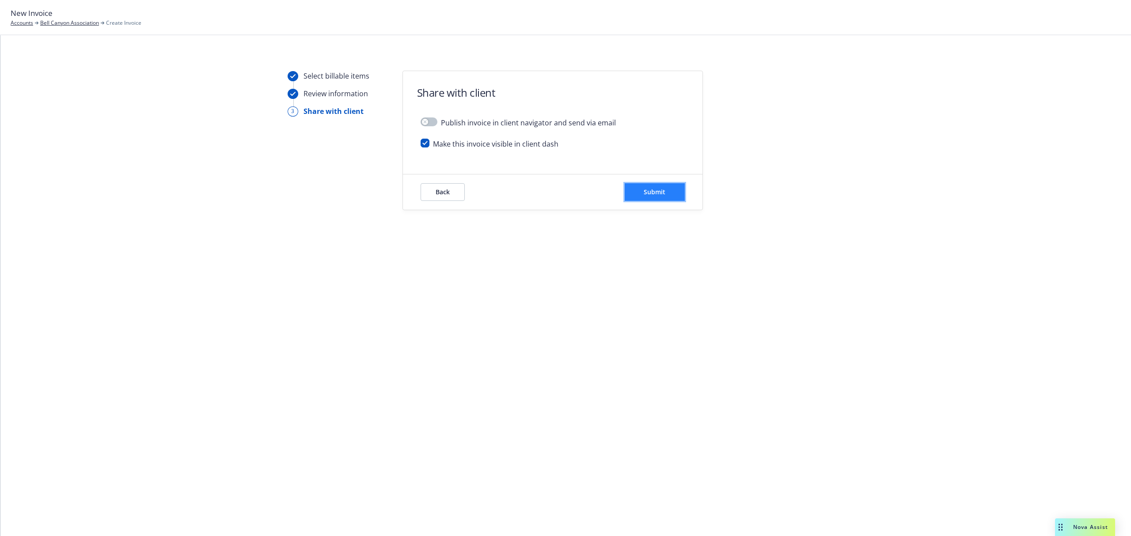
click at [664, 197] on button "Submit" at bounding box center [655, 192] width 60 height 18
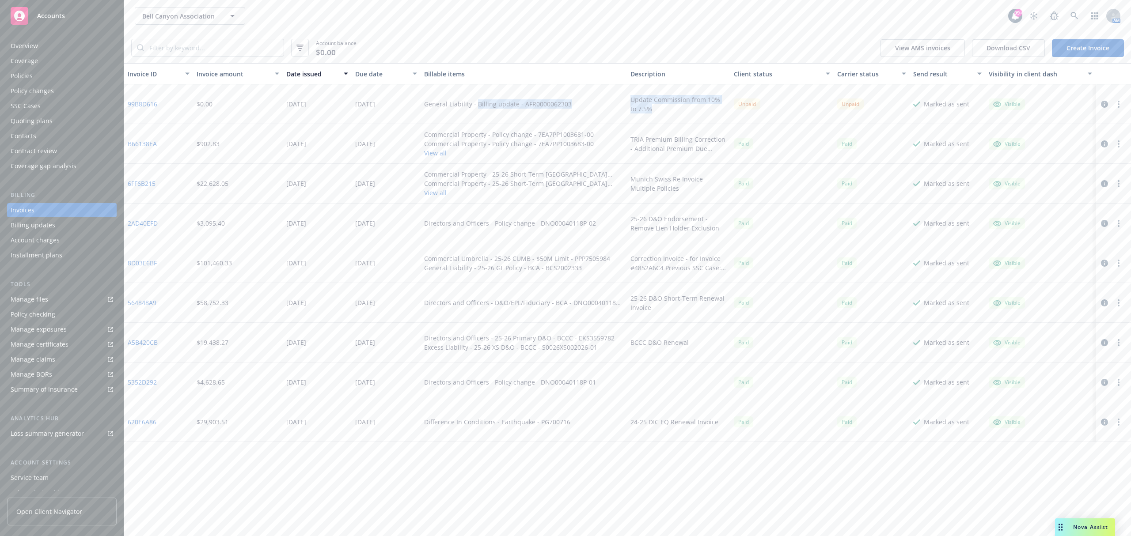
drag, startPoint x: 476, startPoint y: 107, endPoint x: 708, endPoint y: 114, distance: 232.1
click at [708, 114] on div "99B8D616 $0.00 [DATE] [DATE] General Liability - Billing update - AFR0000062303…" at bounding box center [627, 104] width 1007 height 40
click at [706, 114] on div "Update Commission from 10% to 7.5%" at bounding box center [678, 104] width 103 height 40
click at [1115, 106] on button "button" at bounding box center [1118, 104] width 11 height 11
click at [1101, 104] on icon "button" at bounding box center [1104, 104] width 7 height 7
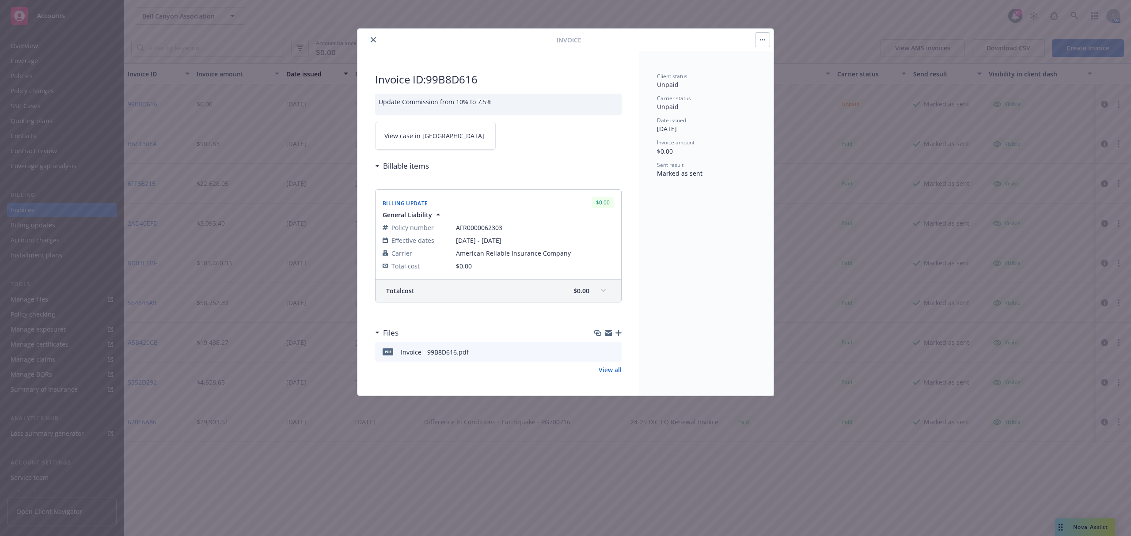
click at [450, 140] on link "View case in [GEOGRAPHIC_DATA]" at bounding box center [435, 136] width 121 height 28
